Goal: Book appointment/travel/reservation

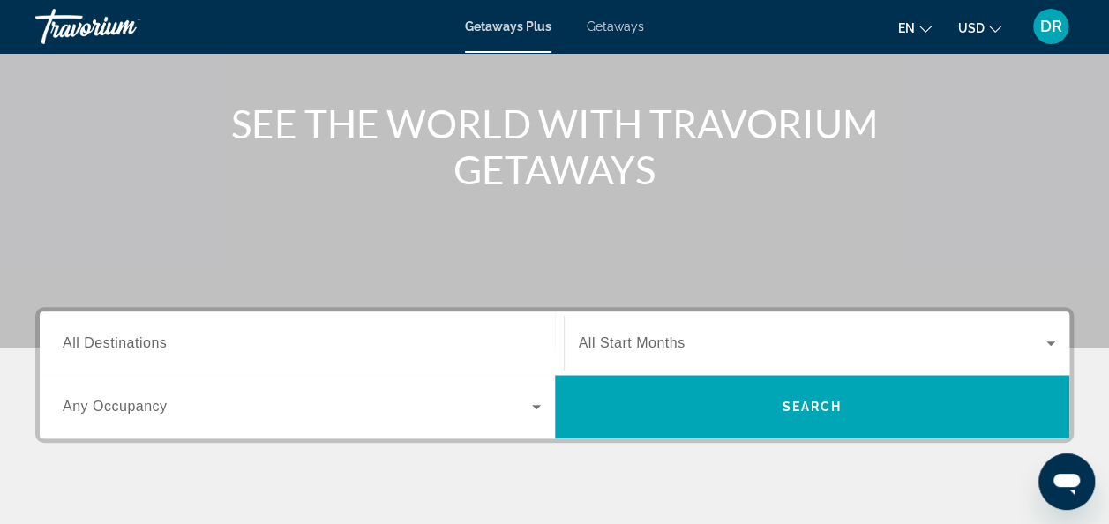
scroll to position [215, 0]
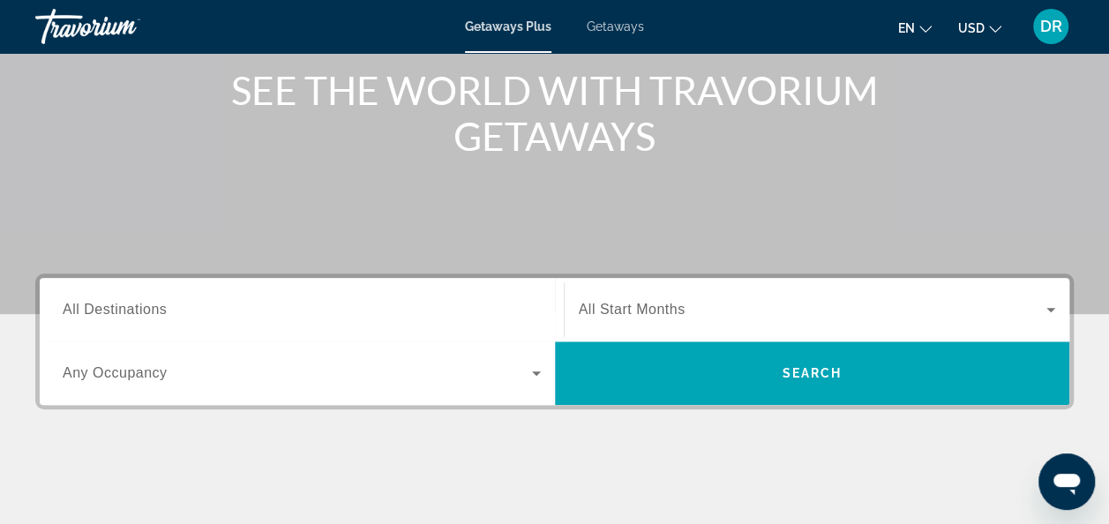
click at [541, 380] on icon "Search widget" at bounding box center [536, 372] width 21 height 21
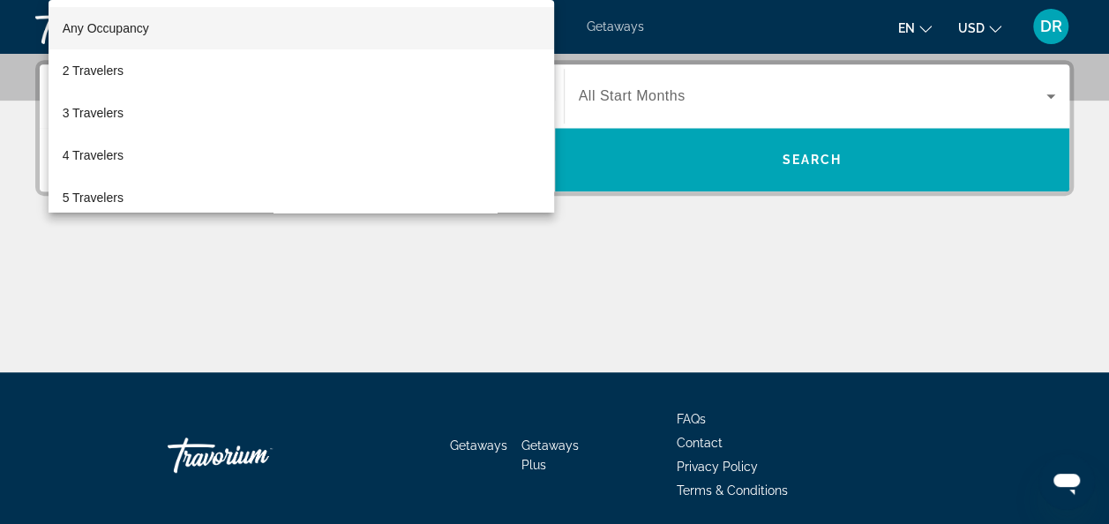
scroll to position [430, 0]
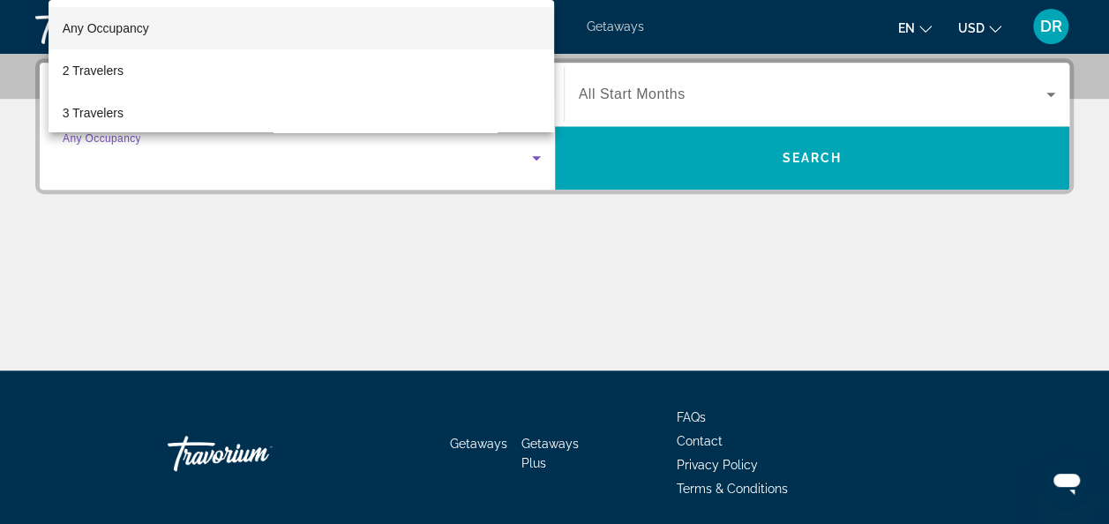
click at [518, 142] on div at bounding box center [554, 262] width 1109 height 524
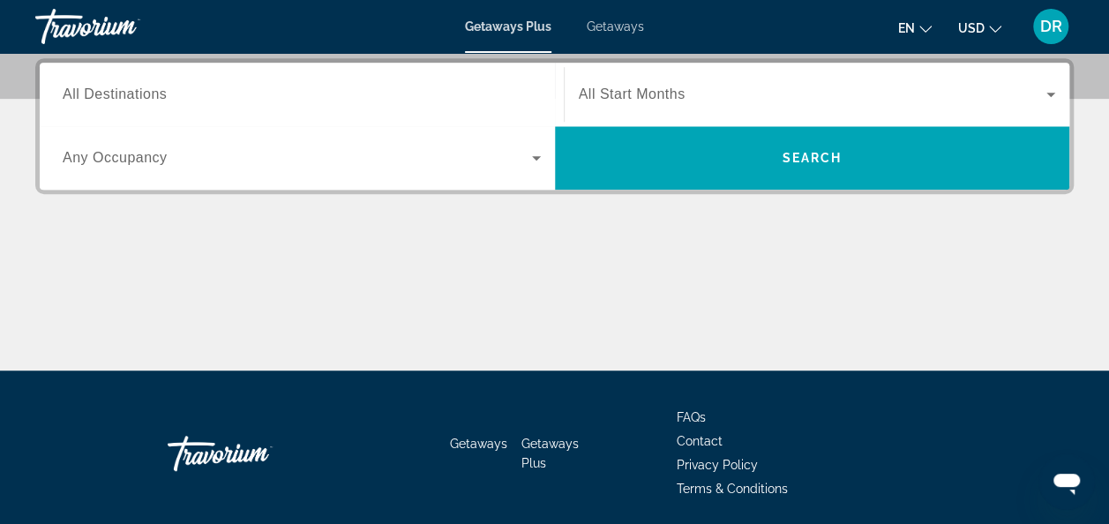
click at [518, 142] on div "Search widget" at bounding box center [302, 157] width 478 height 49
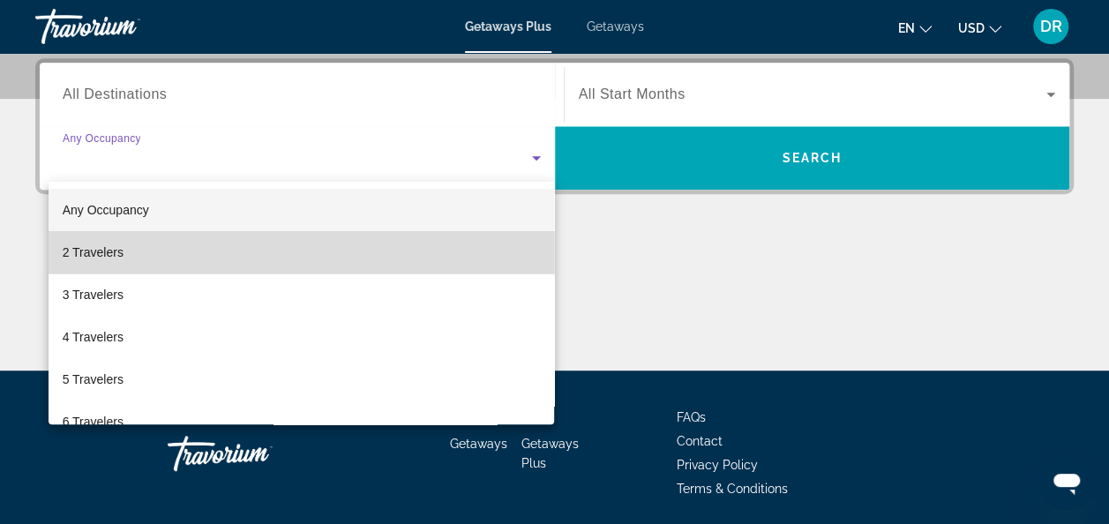
click at [430, 254] on mat-option "2 Travelers" at bounding box center [302, 252] width 506 height 42
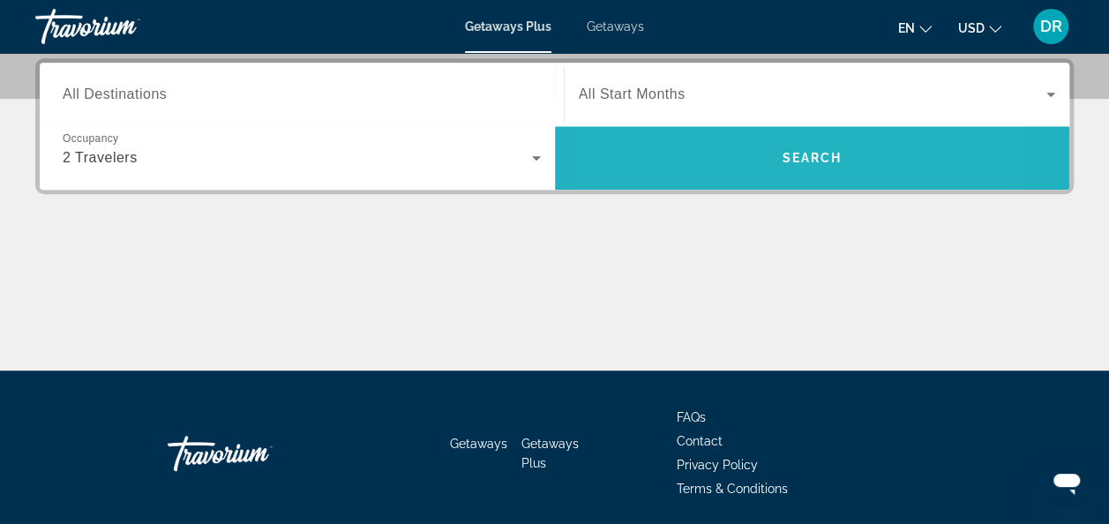
click at [711, 168] on span "Search widget" at bounding box center [812, 158] width 515 height 42
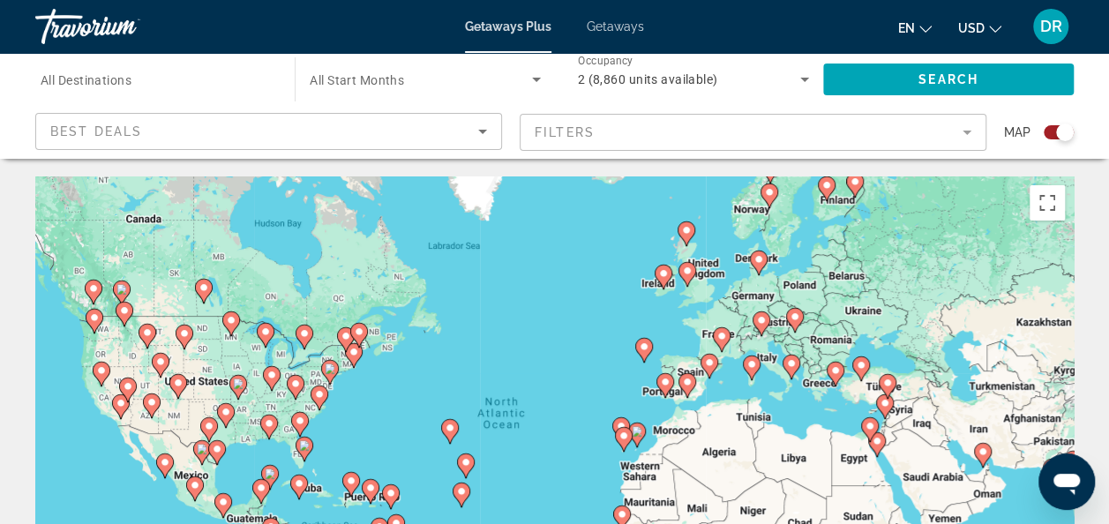
click at [605, 25] on span "Getaways" at bounding box center [614, 26] width 57 height 14
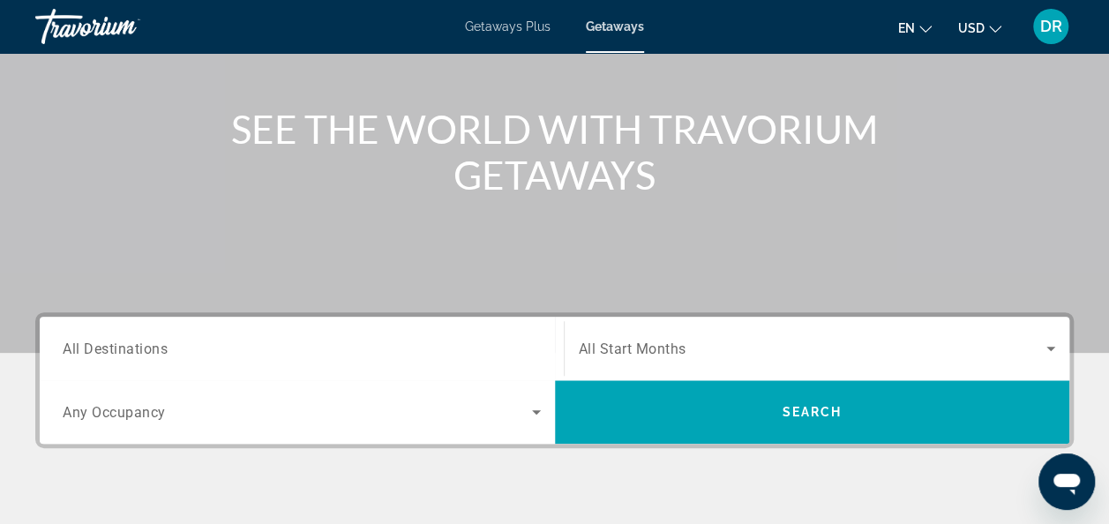
scroll to position [182, 0]
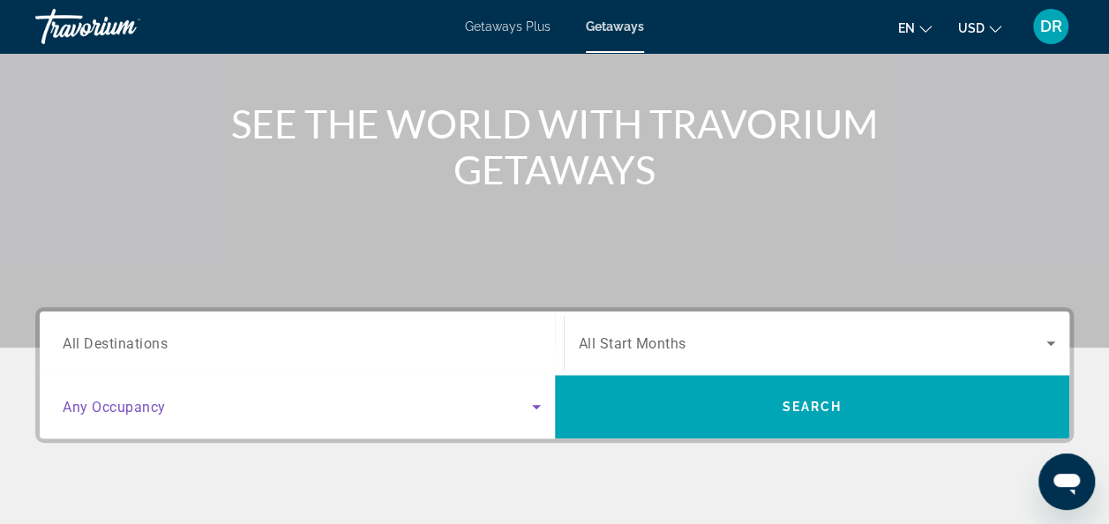
click at [536, 408] on icon "Search widget" at bounding box center [536, 406] width 21 height 21
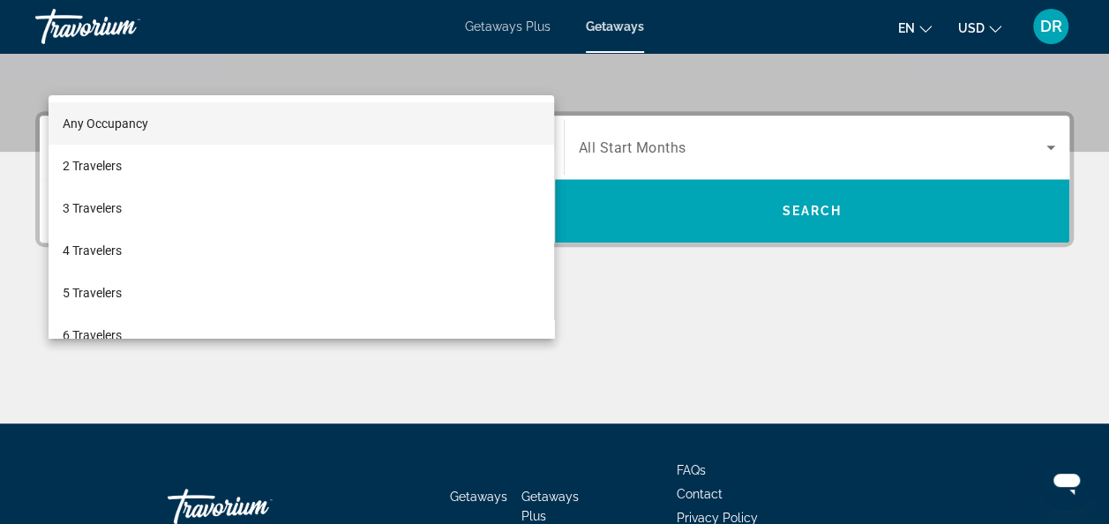
scroll to position [430, 0]
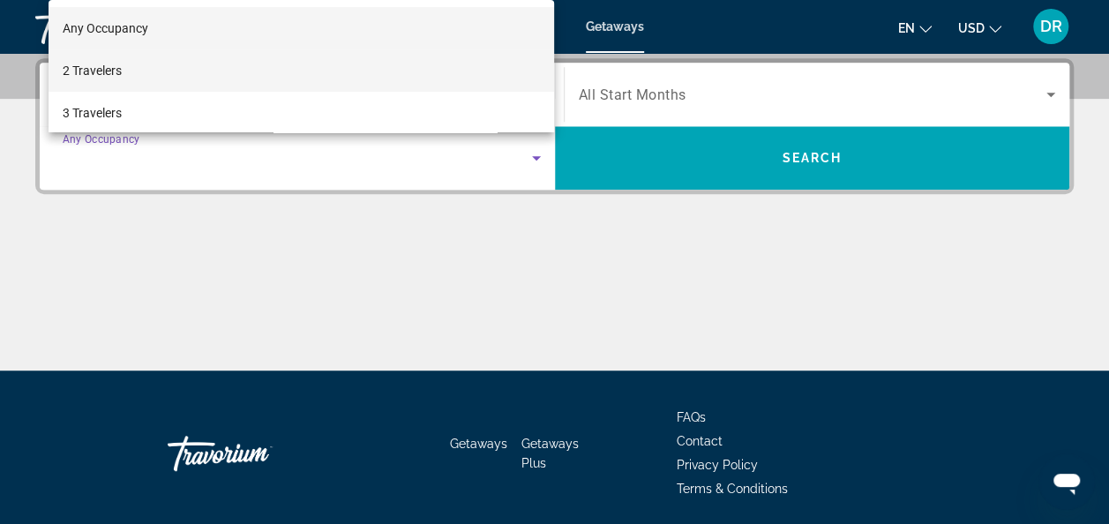
click at [189, 73] on mat-option "2 Travelers" at bounding box center [302, 70] width 506 height 42
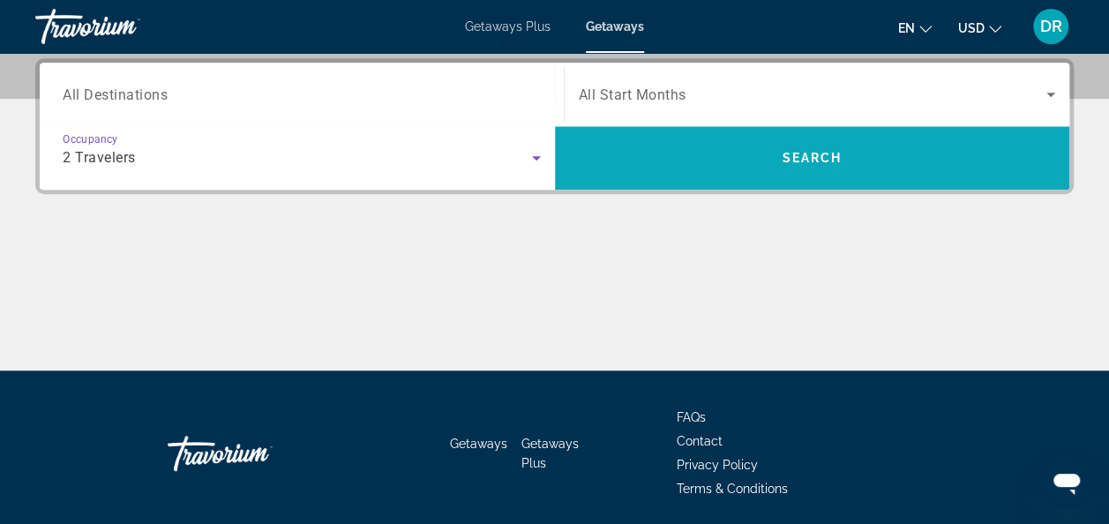
click at [751, 161] on span "Search widget" at bounding box center [812, 158] width 515 height 42
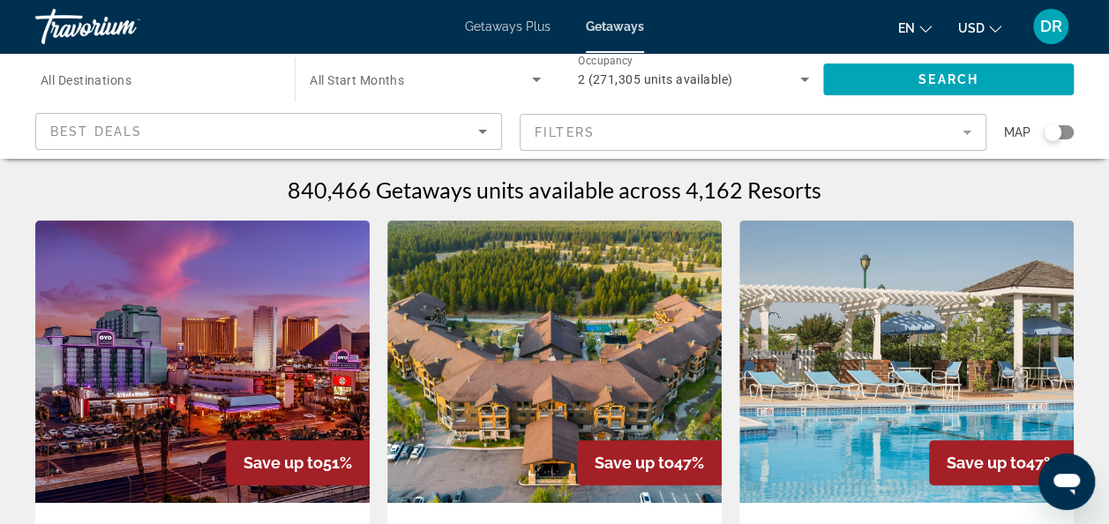
click at [477, 131] on icon "Sort by" at bounding box center [482, 131] width 21 height 21
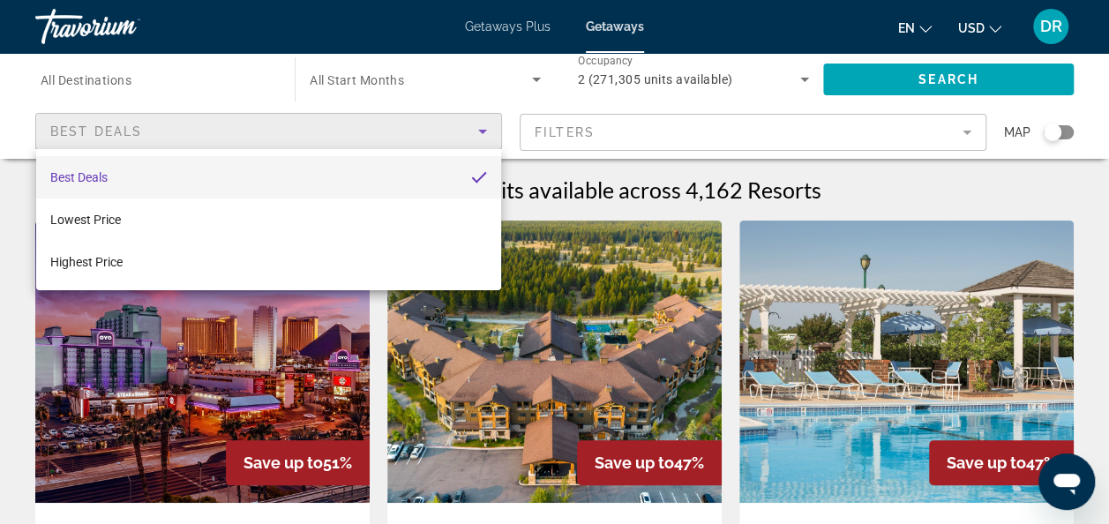
click at [477, 131] on div at bounding box center [554, 262] width 1109 height 524
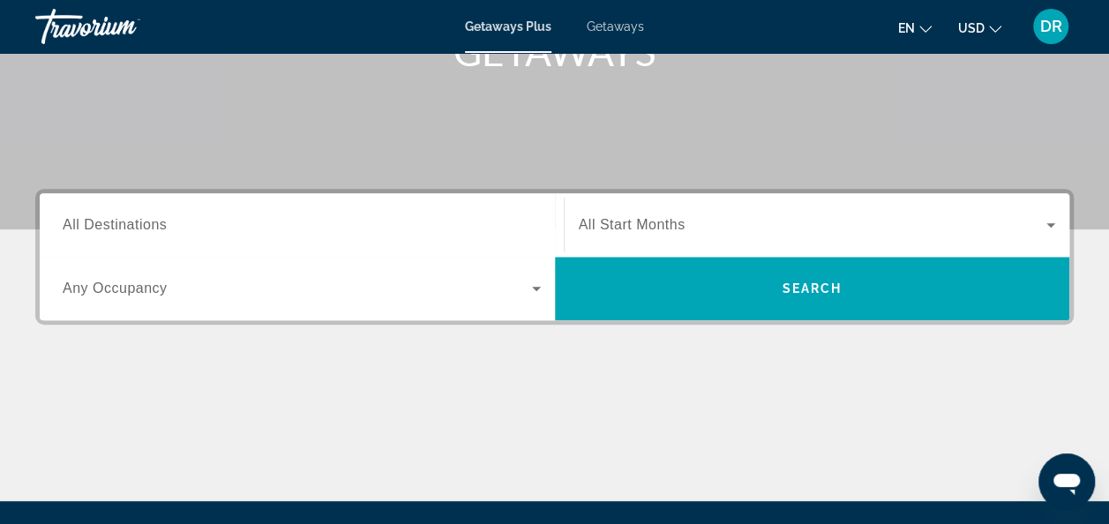
scroll to position [291, 0]
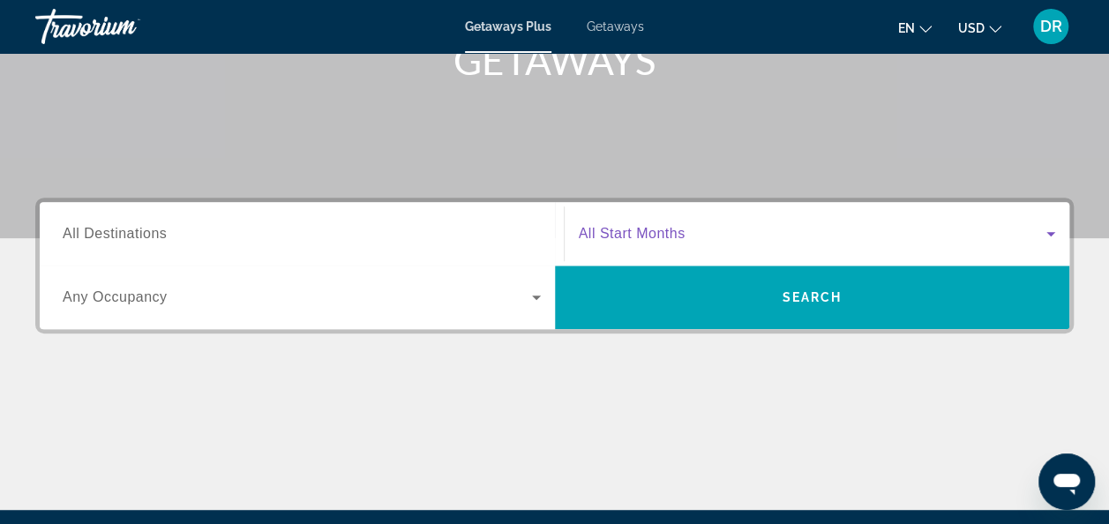
click at [1054, 235] on icon "Search widget" at bounding box center [1050, 233] width 21 height 21
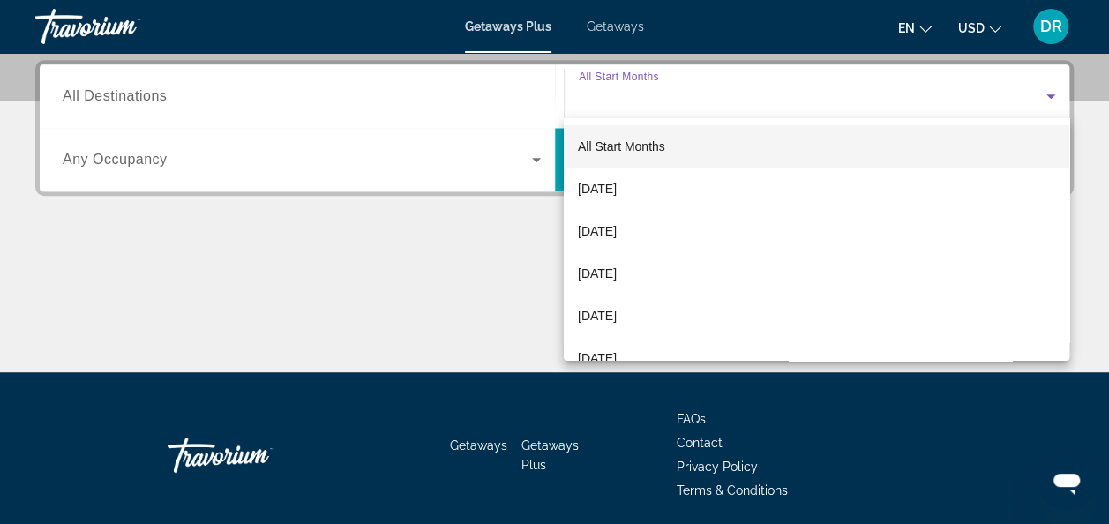
scroll to position [430, 0]
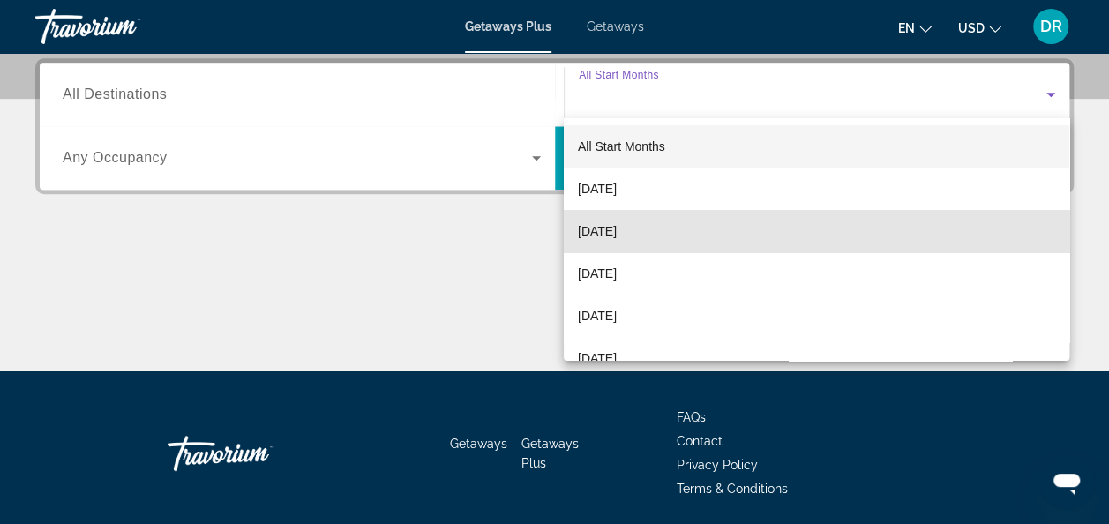
click at [1054, 235] on mat-option "October 2025" at bounding box center [816, 231] width 505 height 42
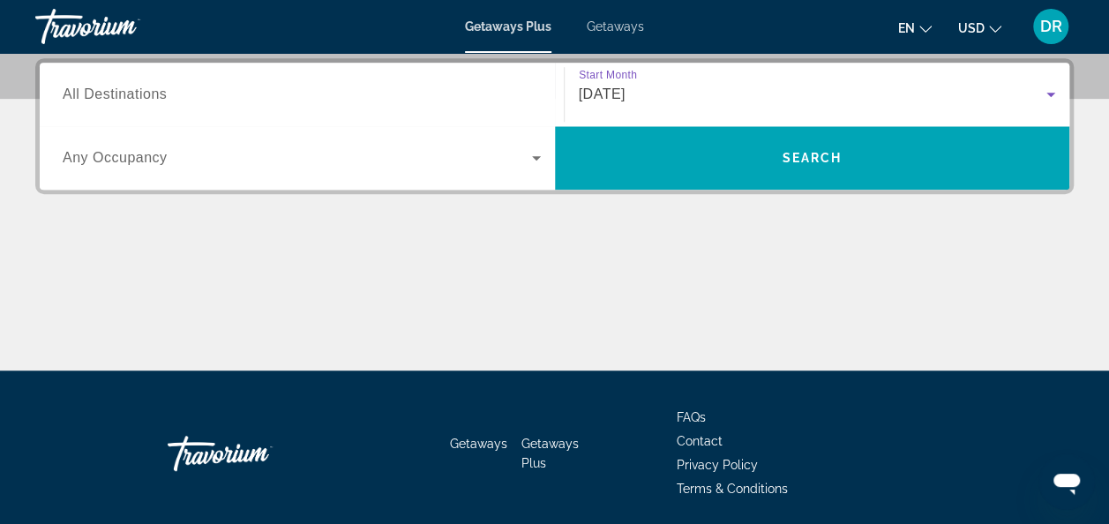
click at [1056, 95] on icon "Search widget" at bounding box center [1050, 94] width 21 height 21
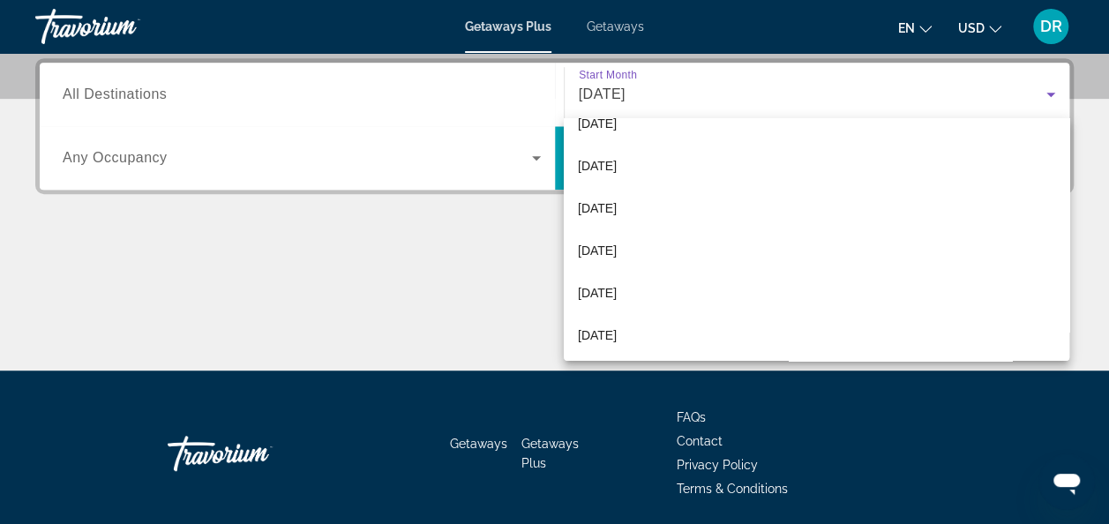
scroll to position [247, 0]
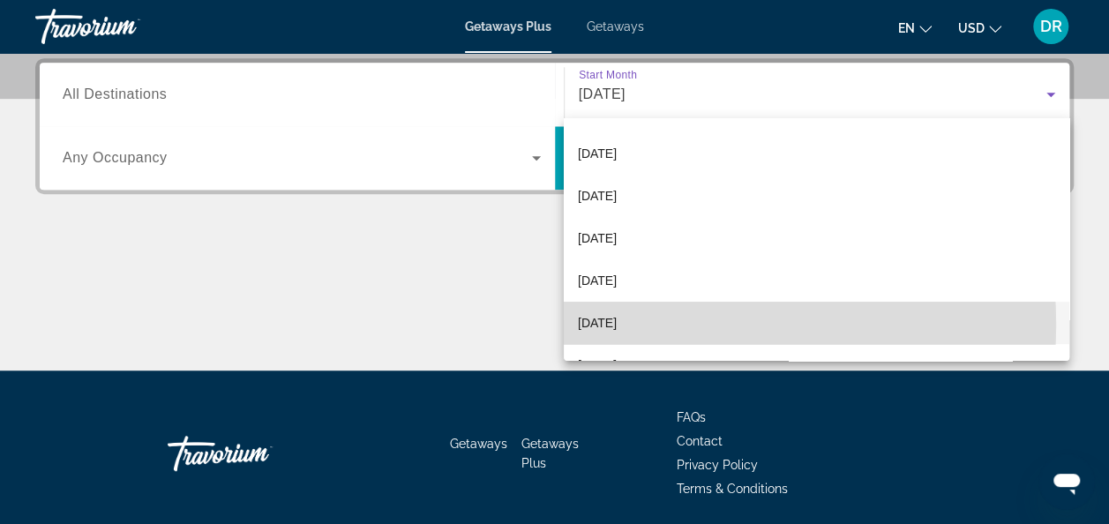
click at [653, 325] on mat-option "June 2026" at bounding box center [816, 323] width 505 height 42
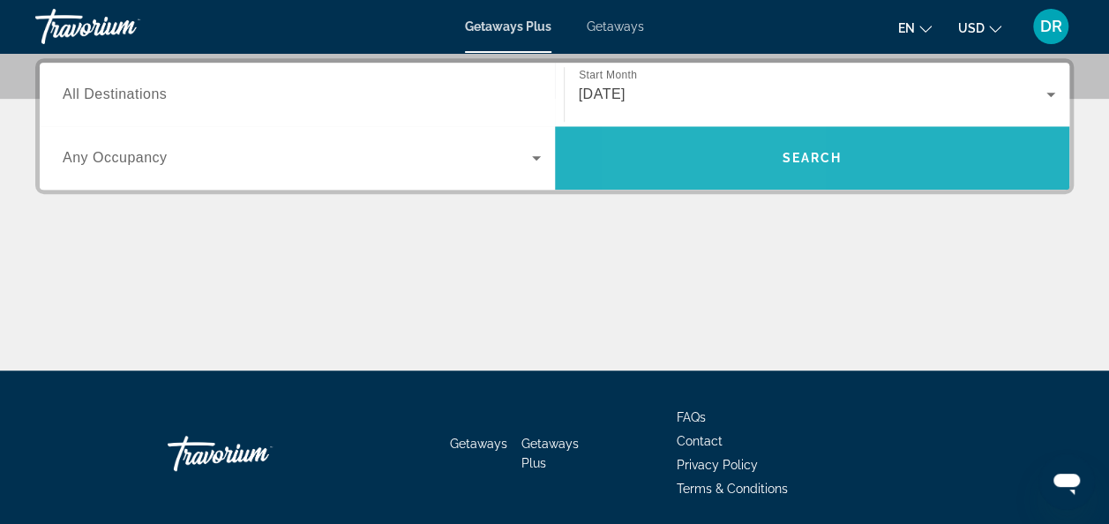
click at [724, 171] on span "Search widget" at bounding box center [812, 158] width 515 height 42
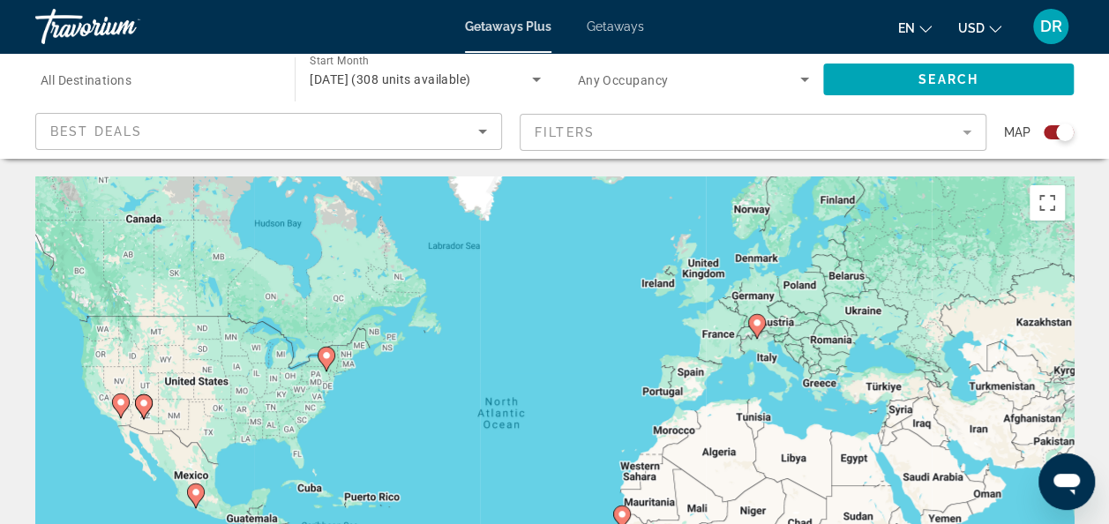
click at [963, 134] on mat-form-field "Filters" at bounding box center [752, 132] width 467 height 37
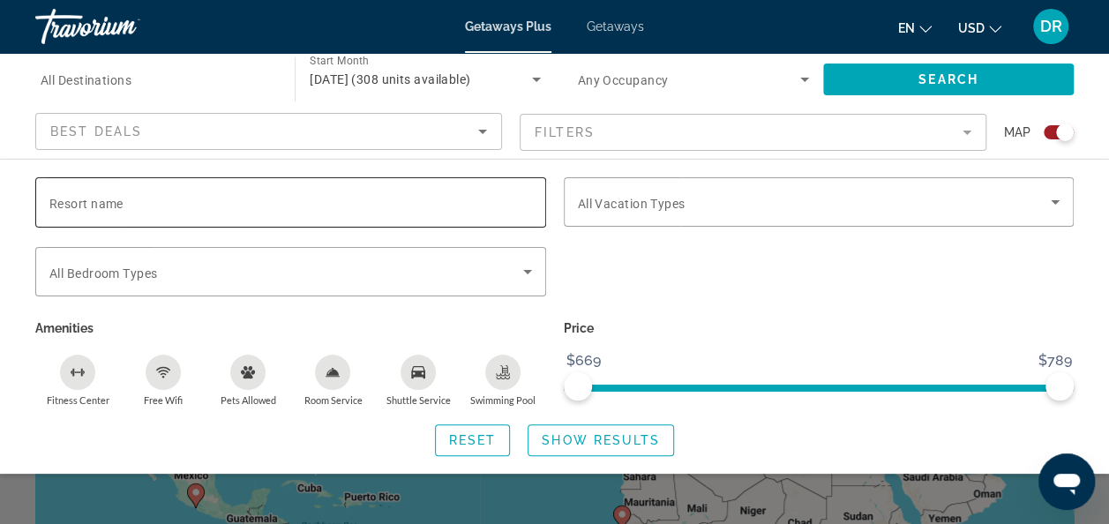
click at [99, 203] on span "Resort name" at bounding box center [86, 204] width 74 height 14
click at [99, 203] on input "Resort name" at bounding box center [290, 202] width 482 height 21
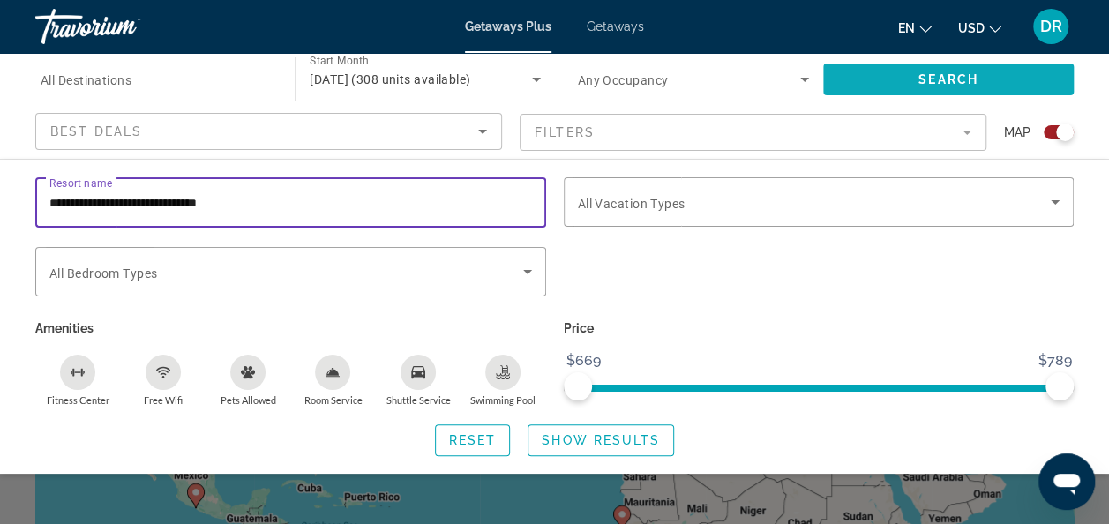
type input "**********"
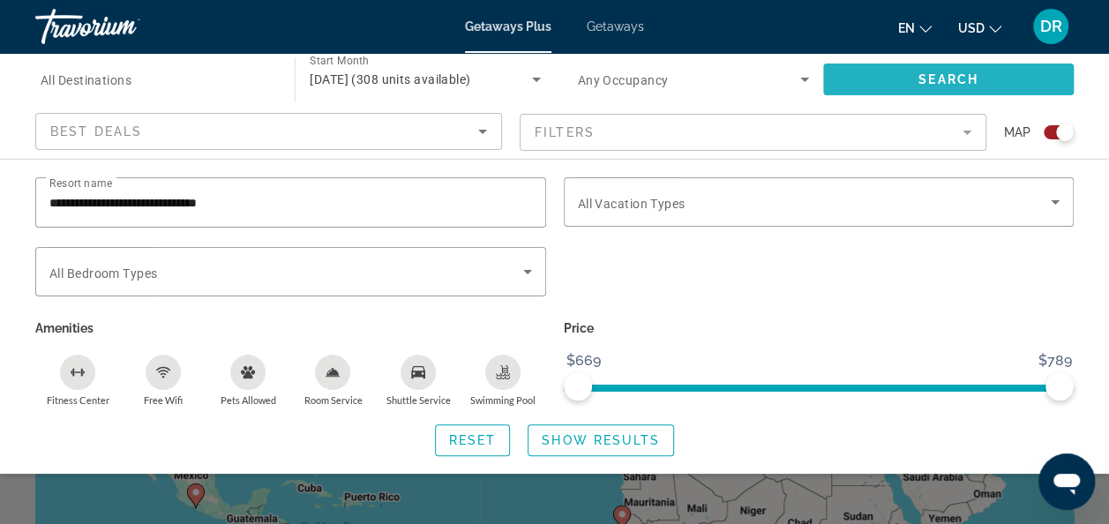
click at [996, 72] on span "Search widget" at bounding box center [948, 79] width 250 height 42
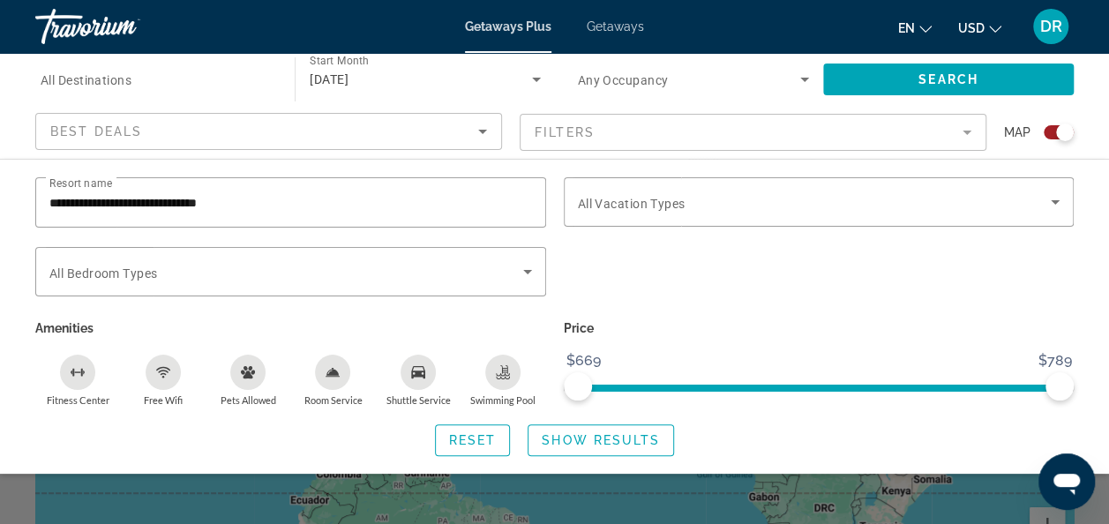
scroll to position [111, 0]
click at [582, 444] on span "Show Results" at bounding box center [600, 440] width 118 height 14
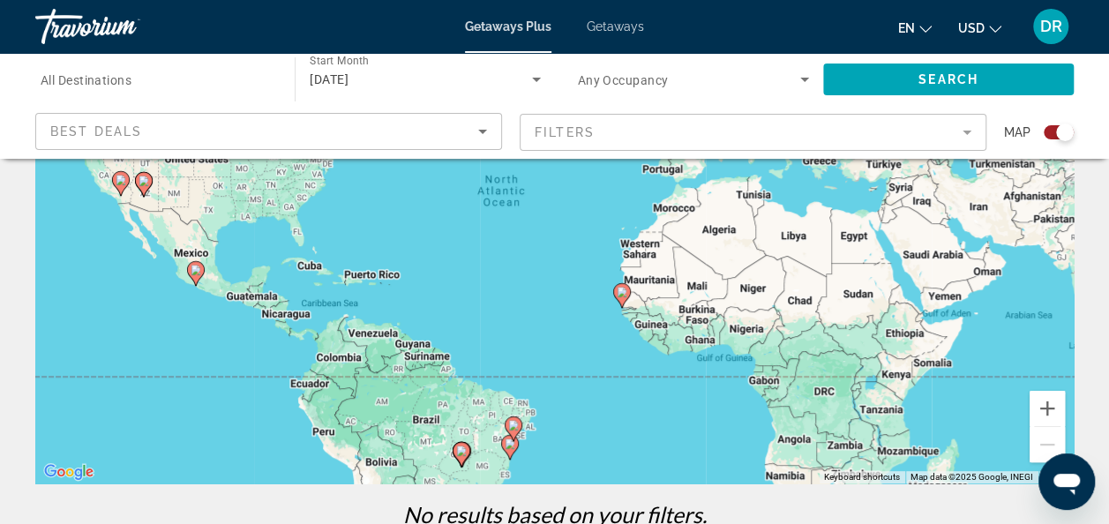
scroll to position [211, 0]
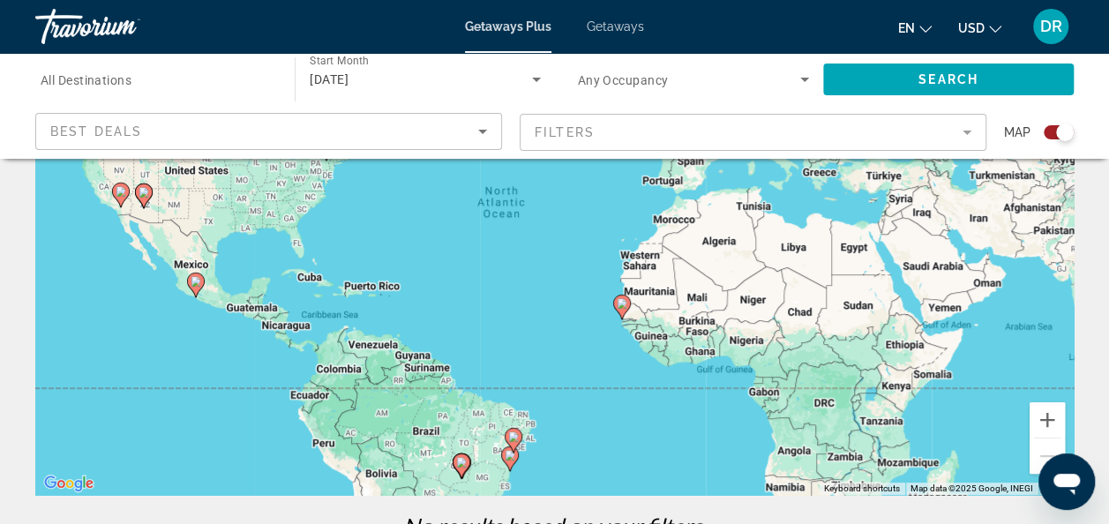
click at [972, 132] on mat-form-field "Filters" at bounding box center [752, 132] width 467 height 37
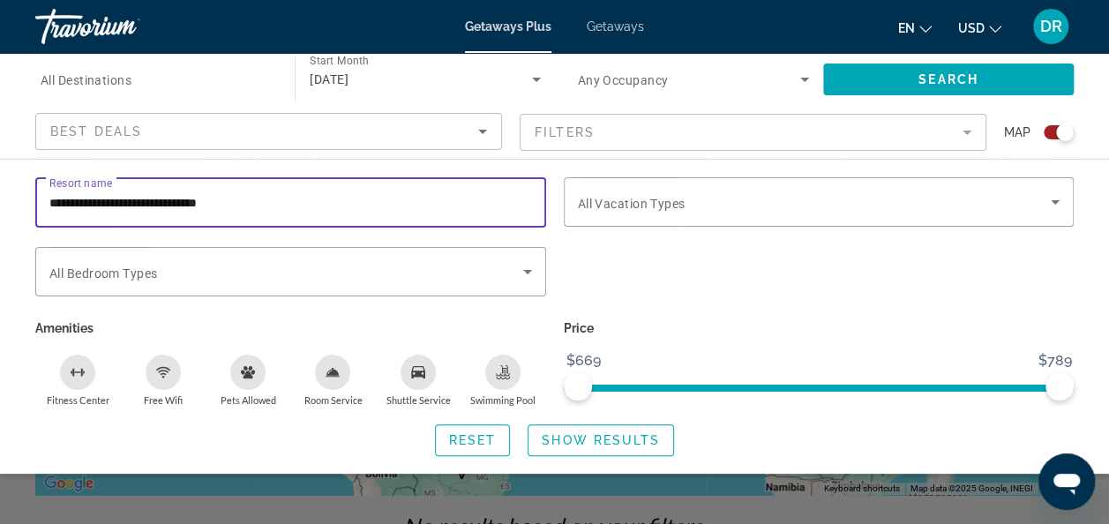
click at [55, 210] on input "**********" at bounding box center [290, 202] width 482 height 21
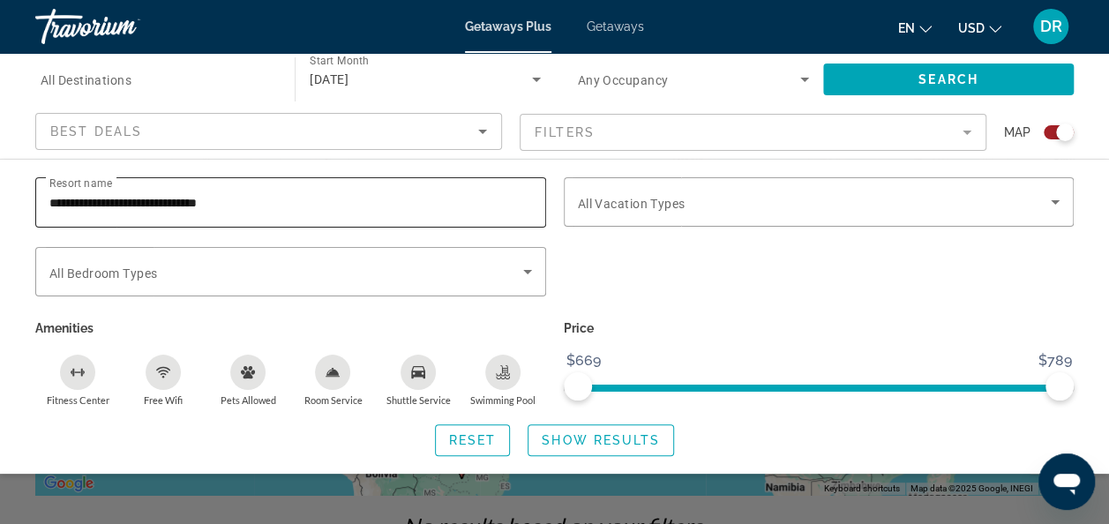
drag, startPoint x: 49, startPoint y: 205, endPoint x: 88, endPoint y: 205, distance: 39.7
click at [88, 205] on div "**********" at bounding box center [290, 202] width 511 height 50
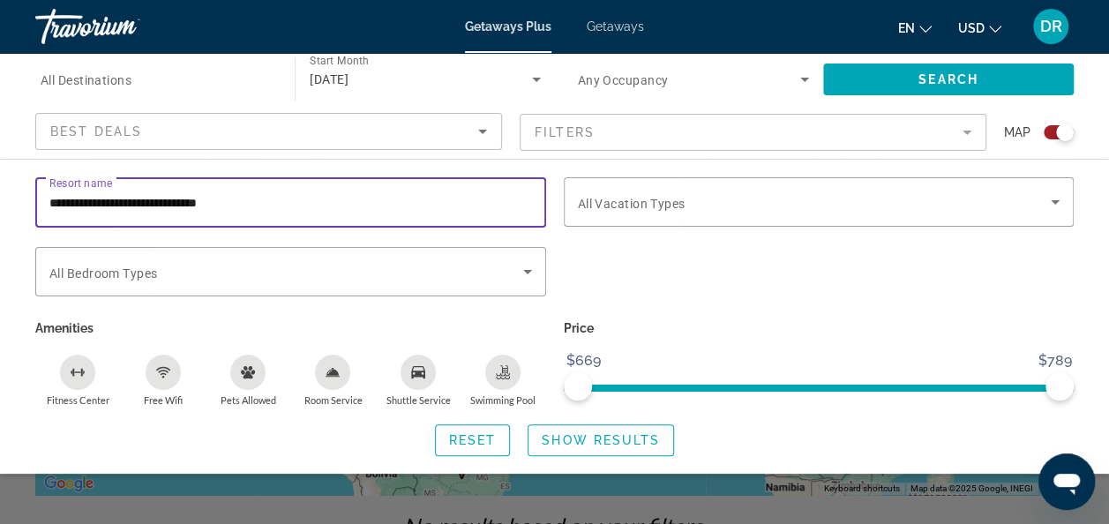
click at [153, 196] on input "**********" at bounding box center [290, 202] width 482 height 21
click at [184, 196] on input "**********" at bounding box center [290, 202] width 482 height 21
type input "**********"
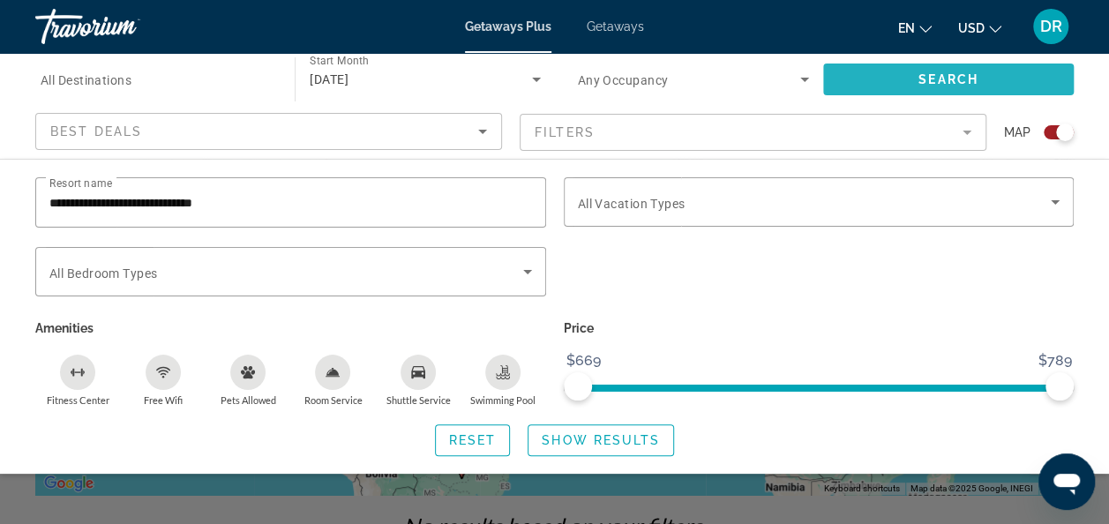
click at [940, 76] on span "Search" at bounding box center [948, 79] width 60 height 14
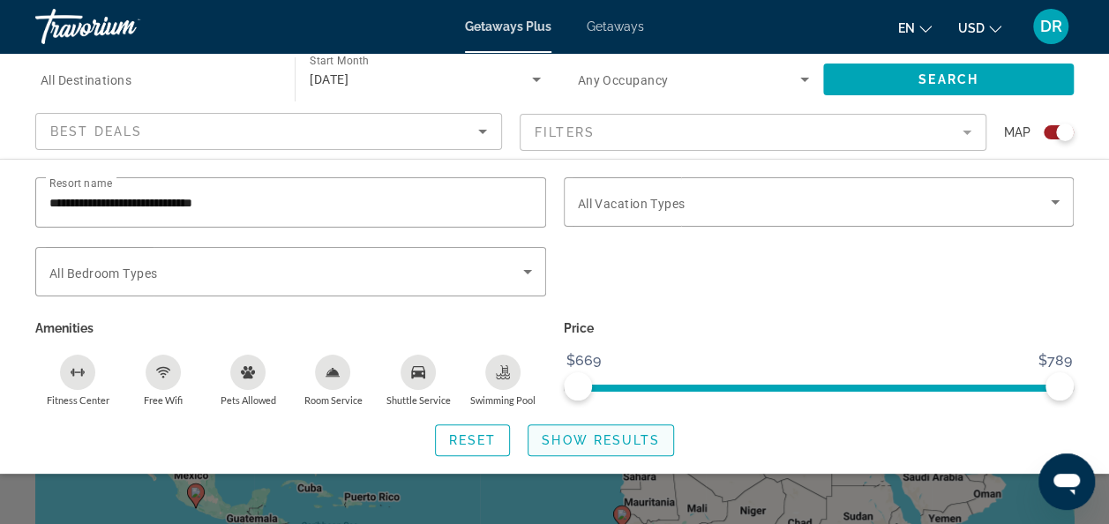
click at [622, 444] on span "Show Results" at bounding box center [600, 440] width 118 height 14
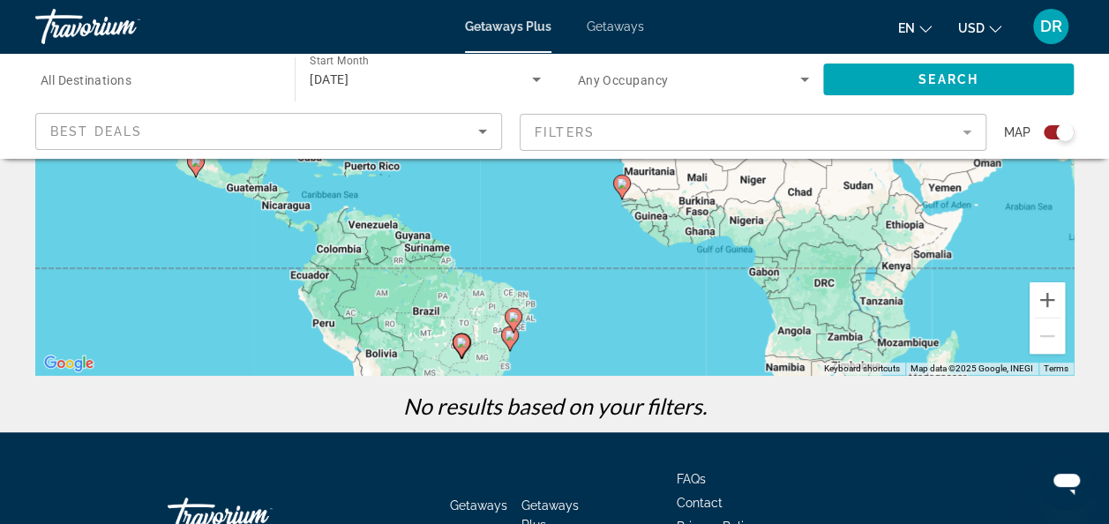
scroll to position [215, 0]
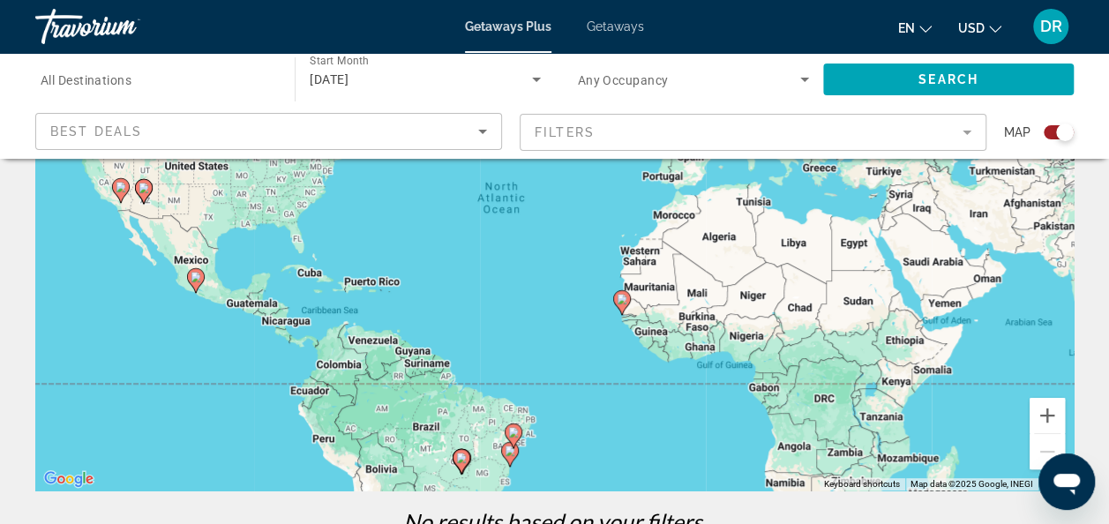
click at [603, 21] on span "Getaways" at bounding box center [614, 26] width 57 height 14
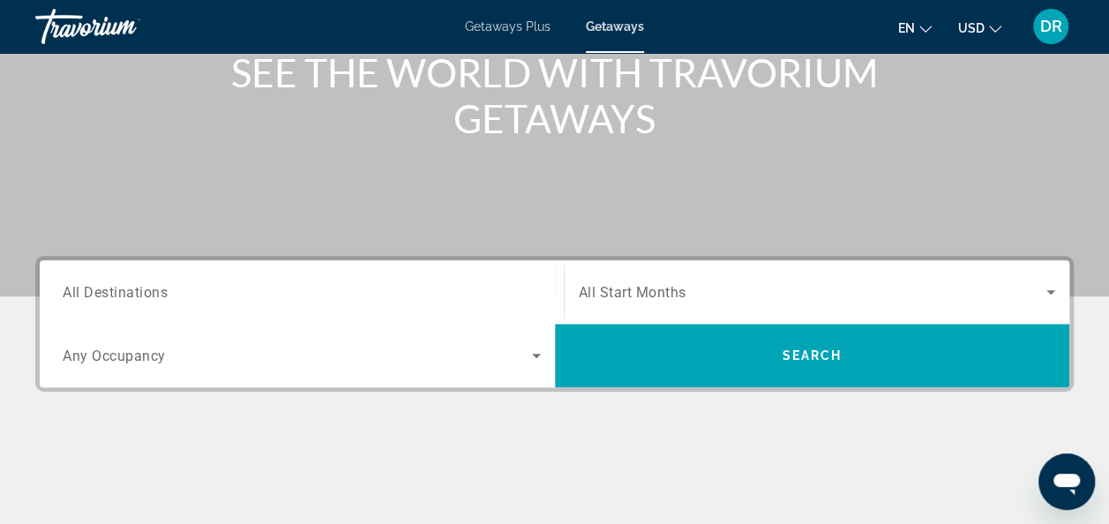
scroll to position [242, 0]
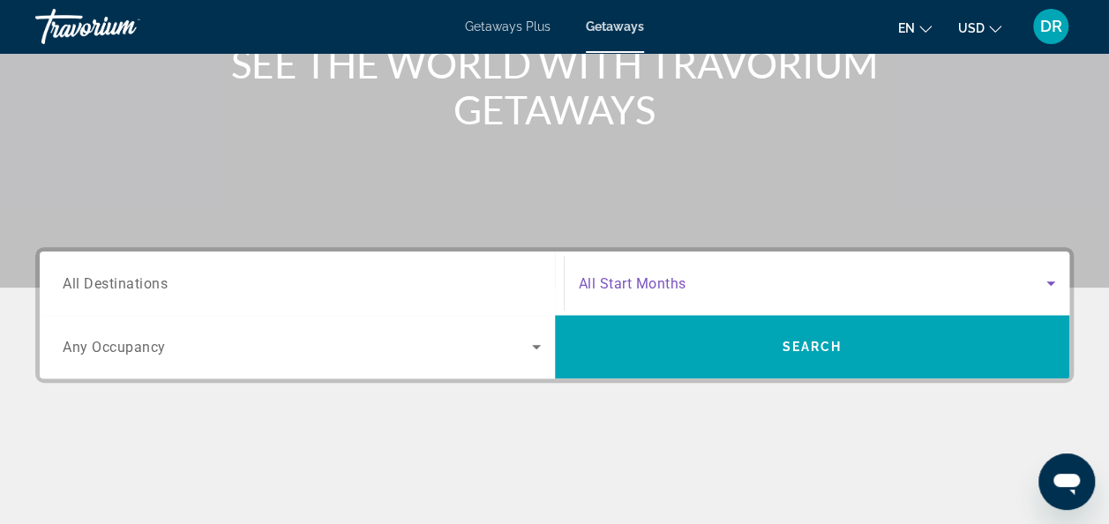
click at [1047, 287] on icon "Search widget" at bounding box center [1050, 282] width 21 height 21
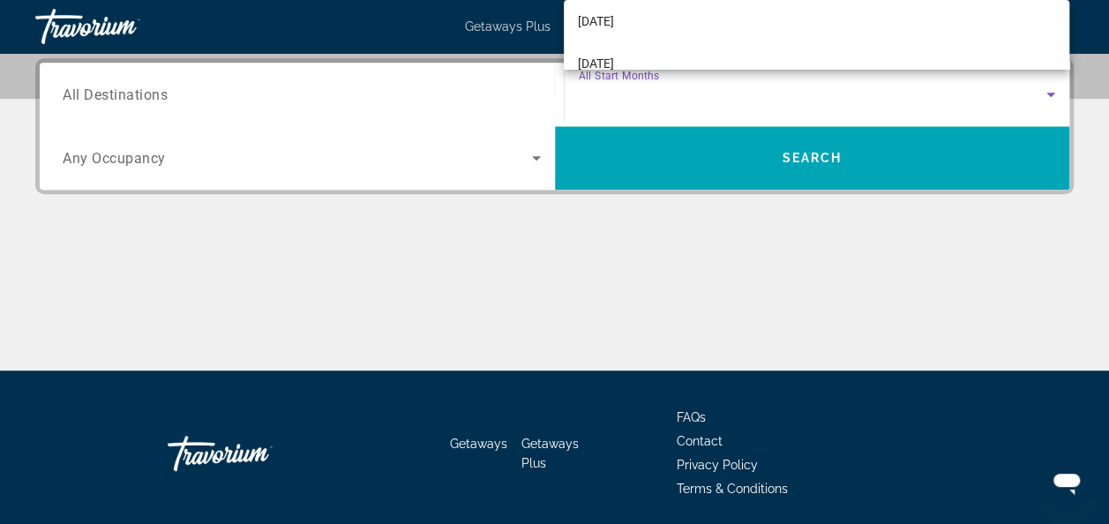
scroll to position [423, 0]
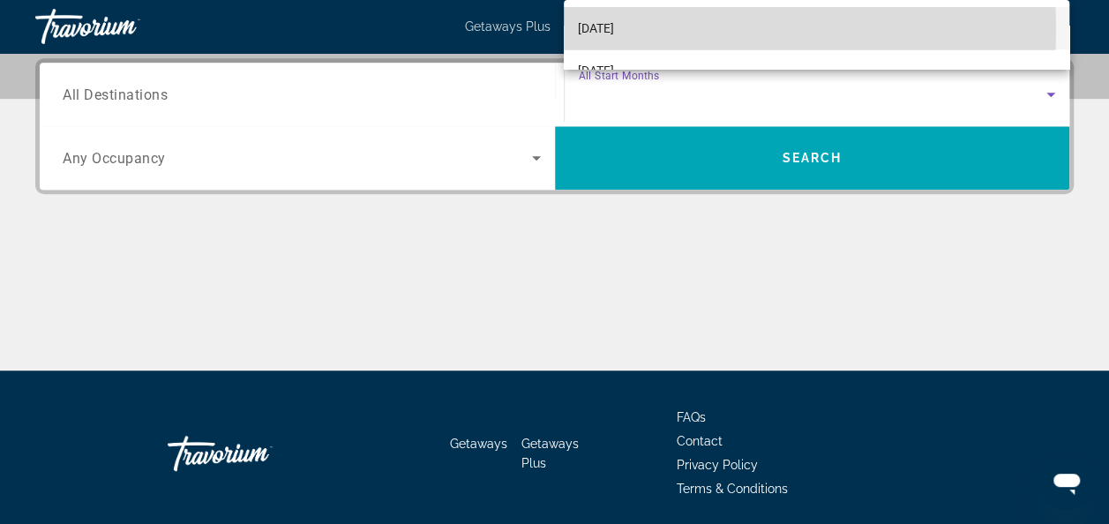
click at [647, 30] on mat-option "June 2026" at bounding box center [816, 28] width 505 height 42
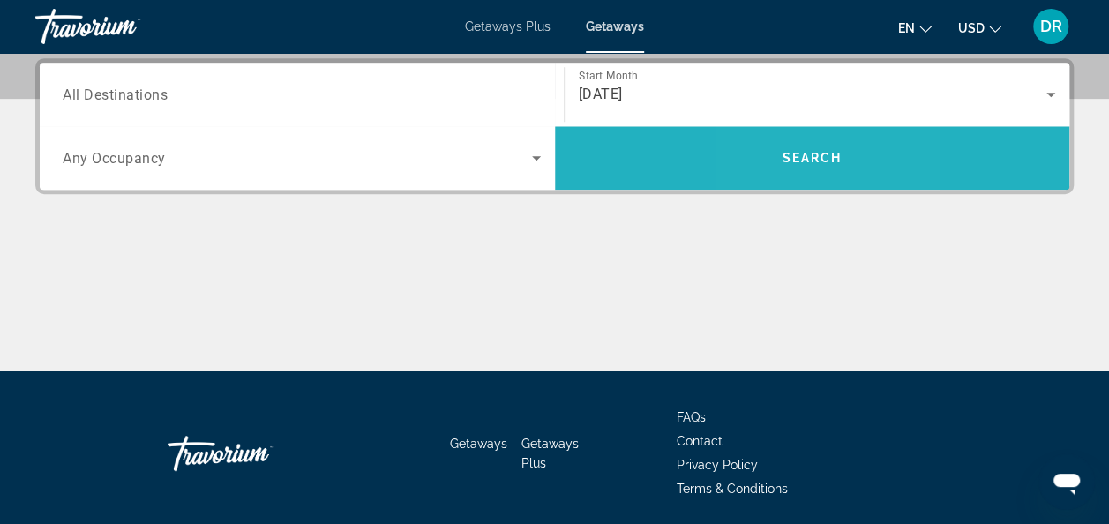
click at [780, 157] on span "Search widget" at bounding box center [812, 158] width 515 height 42
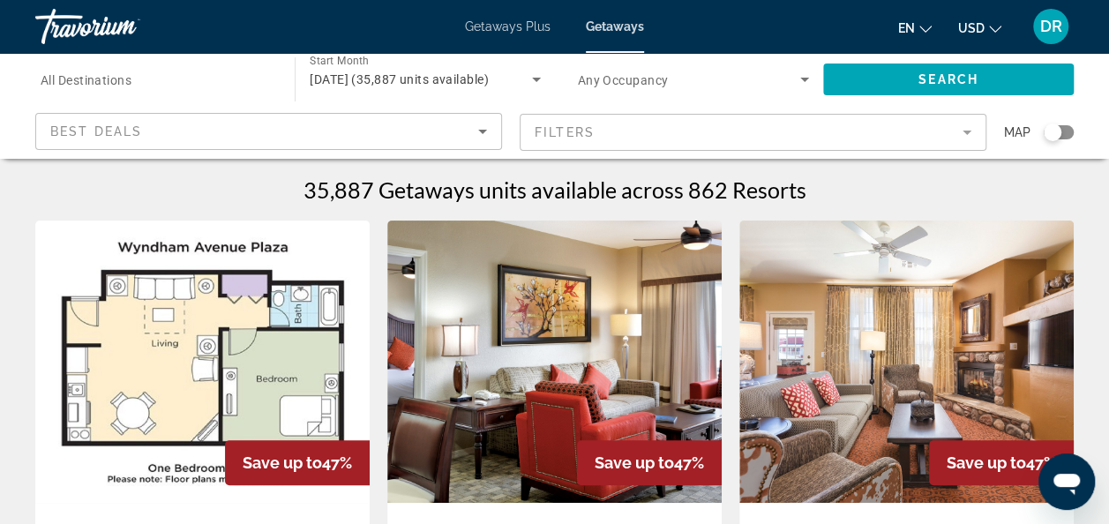
click at [964, 121] on mat-form-field "Filters" at bounding box center [752, 132] width 467 height 37
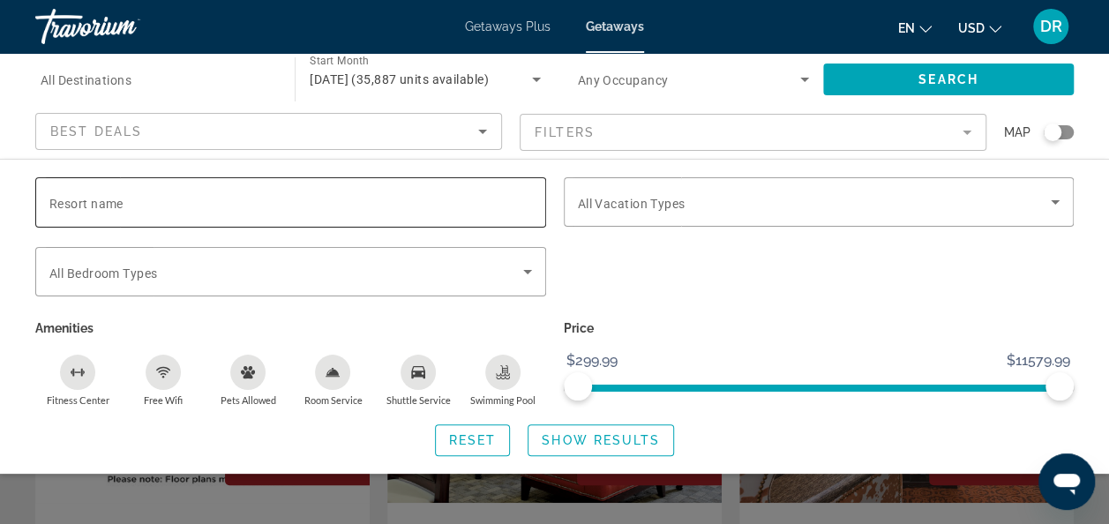
click at [75, 210] on input "Resort name" at bounding box center [290, 202] width 482 height 21
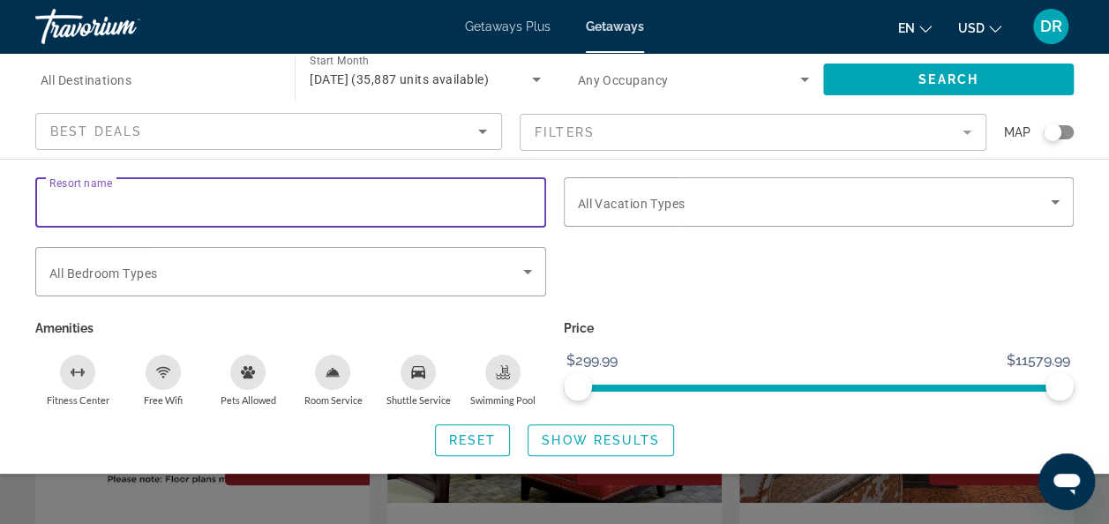
paste input "**********"
type input "**********"
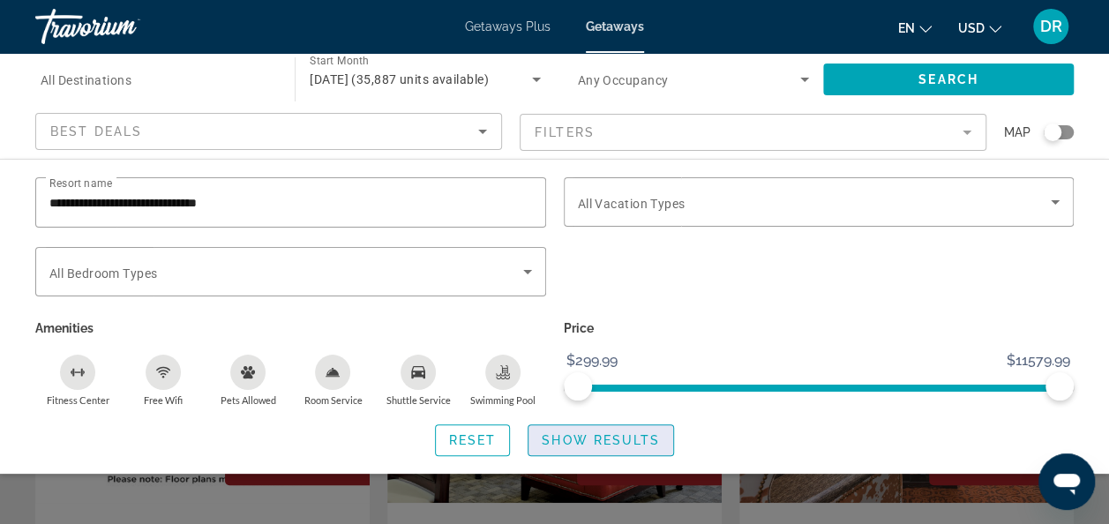
click at [552, 436] on span "Show Results" at bounding box center [600, 440] width 118 height 14
